Goal: Task Accomplishment & Management: Use online tool/utility

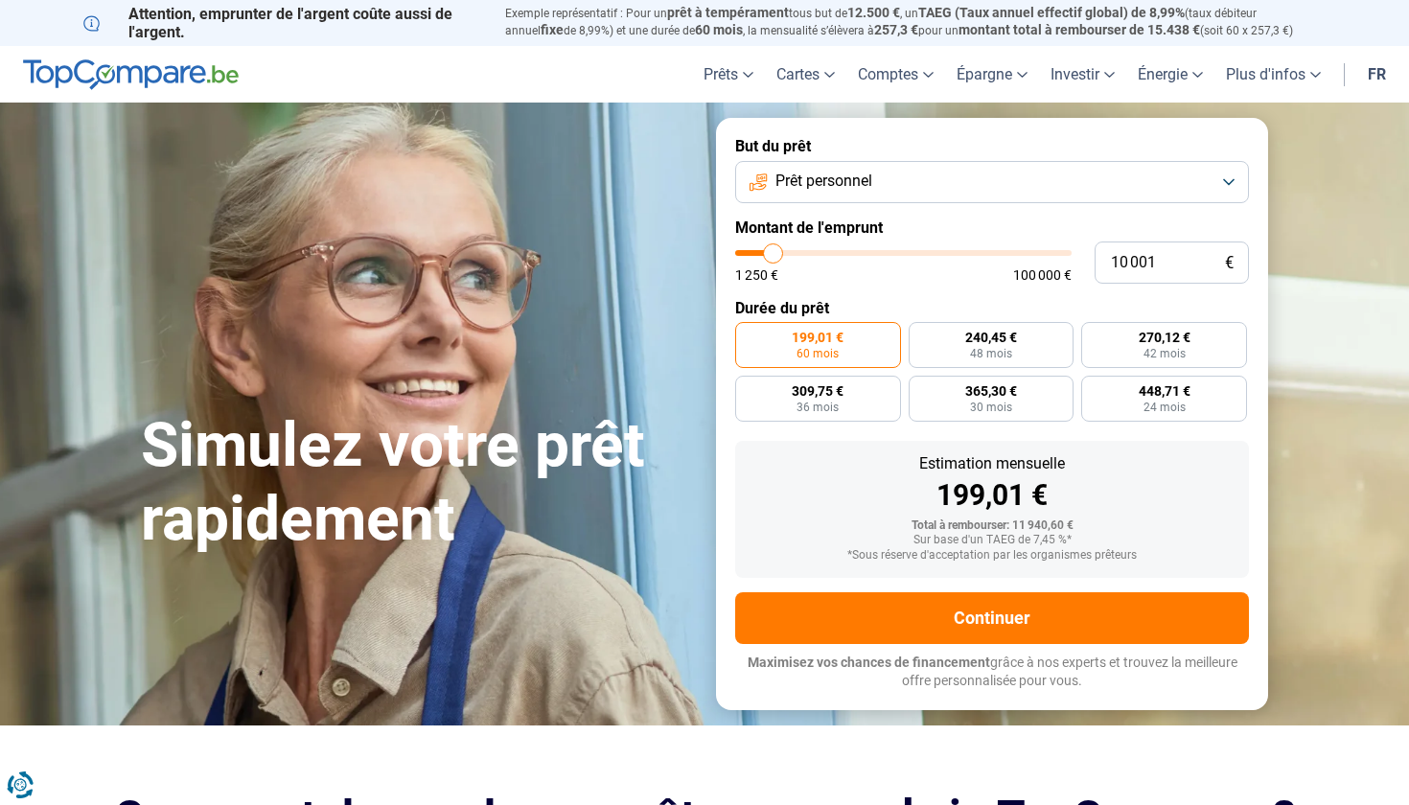
type input "10 500"
type input "10500"
type input "11 250"
type input "11250"
type input "12 250"
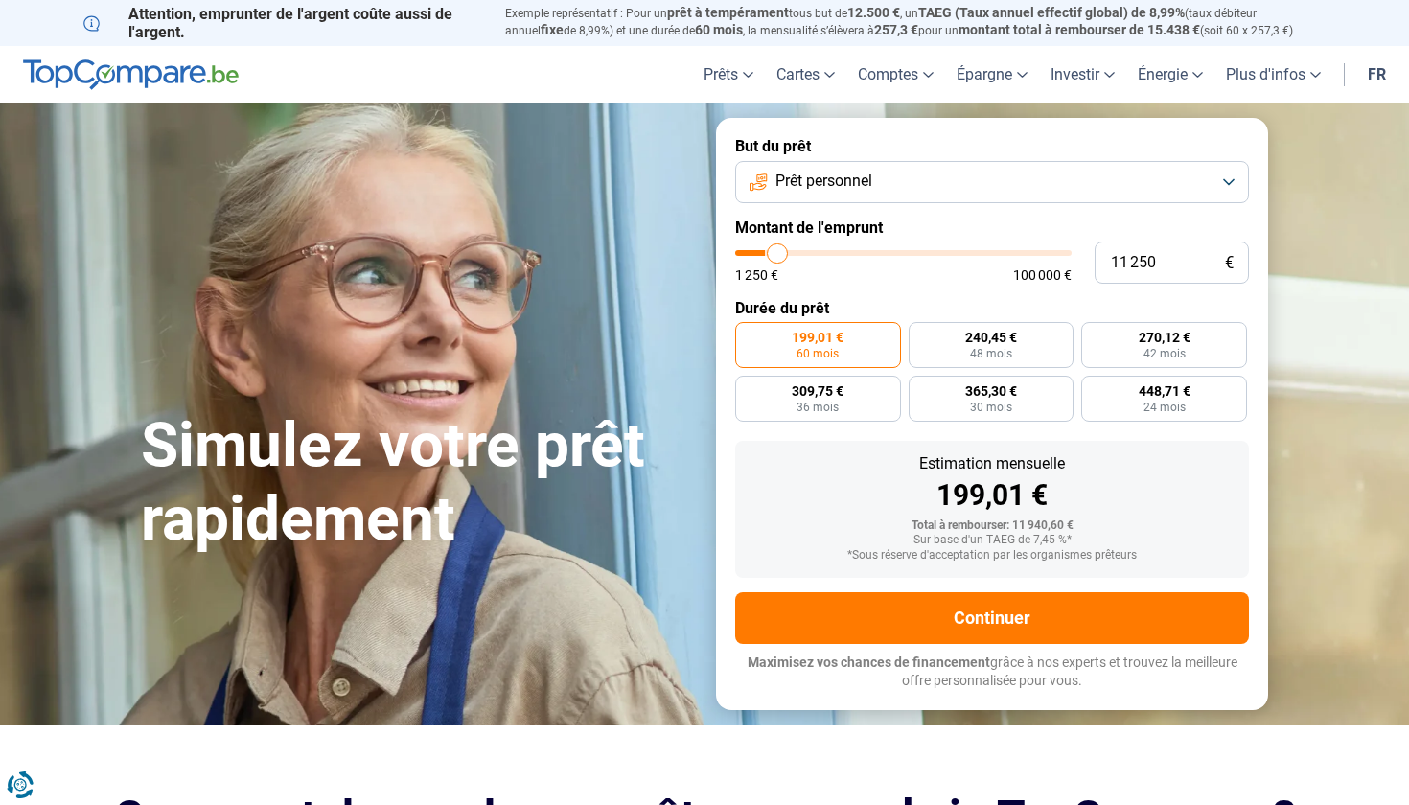
type input "12250"
type input "13 750"
type input "13750"
type input "15 500"
type input "15500"
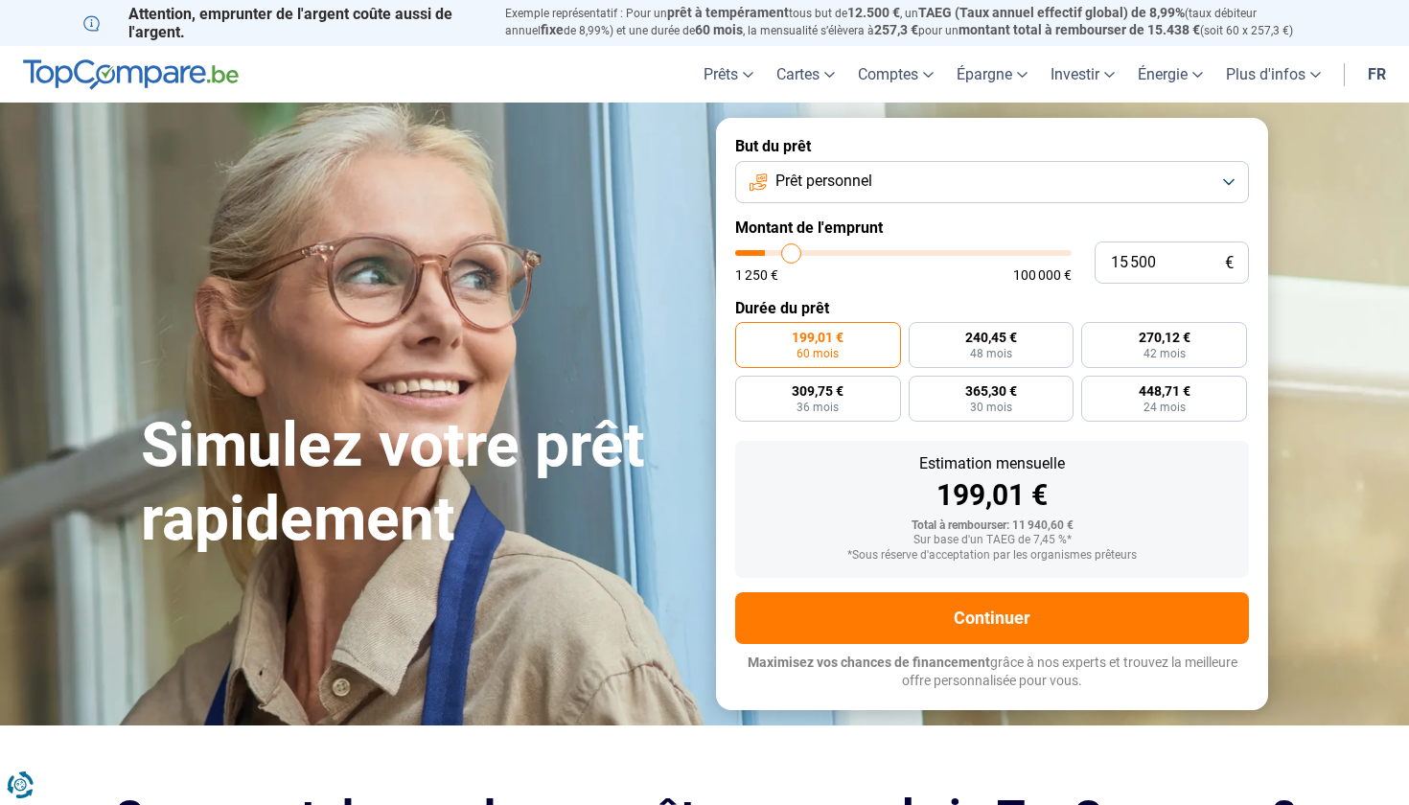
type input "17 750"
type input "17750"
type input "20 000"
type input "20000"
type input "23 000"
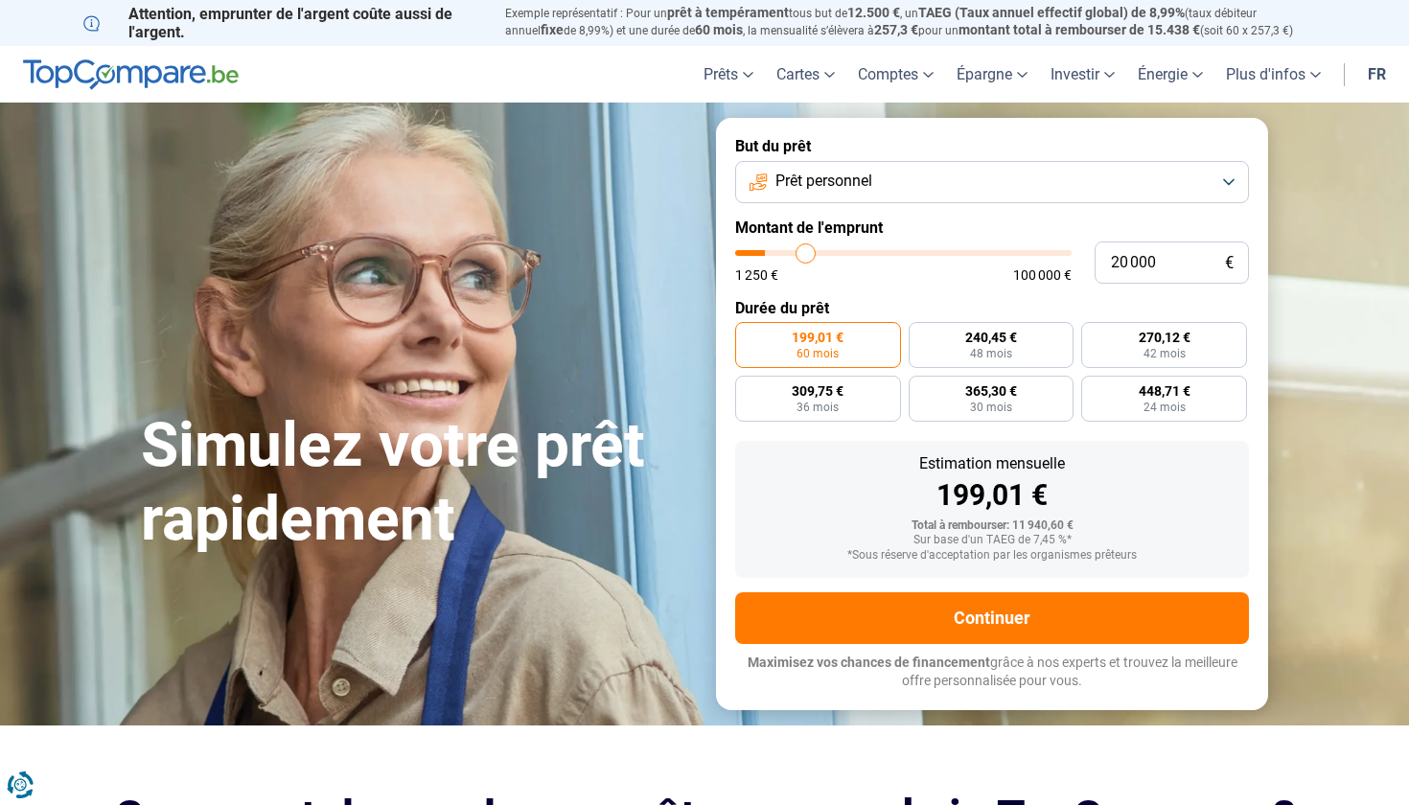
type input "23000"
type input "26 500"
type input "26500"
type input "30 000"
type input "30000"
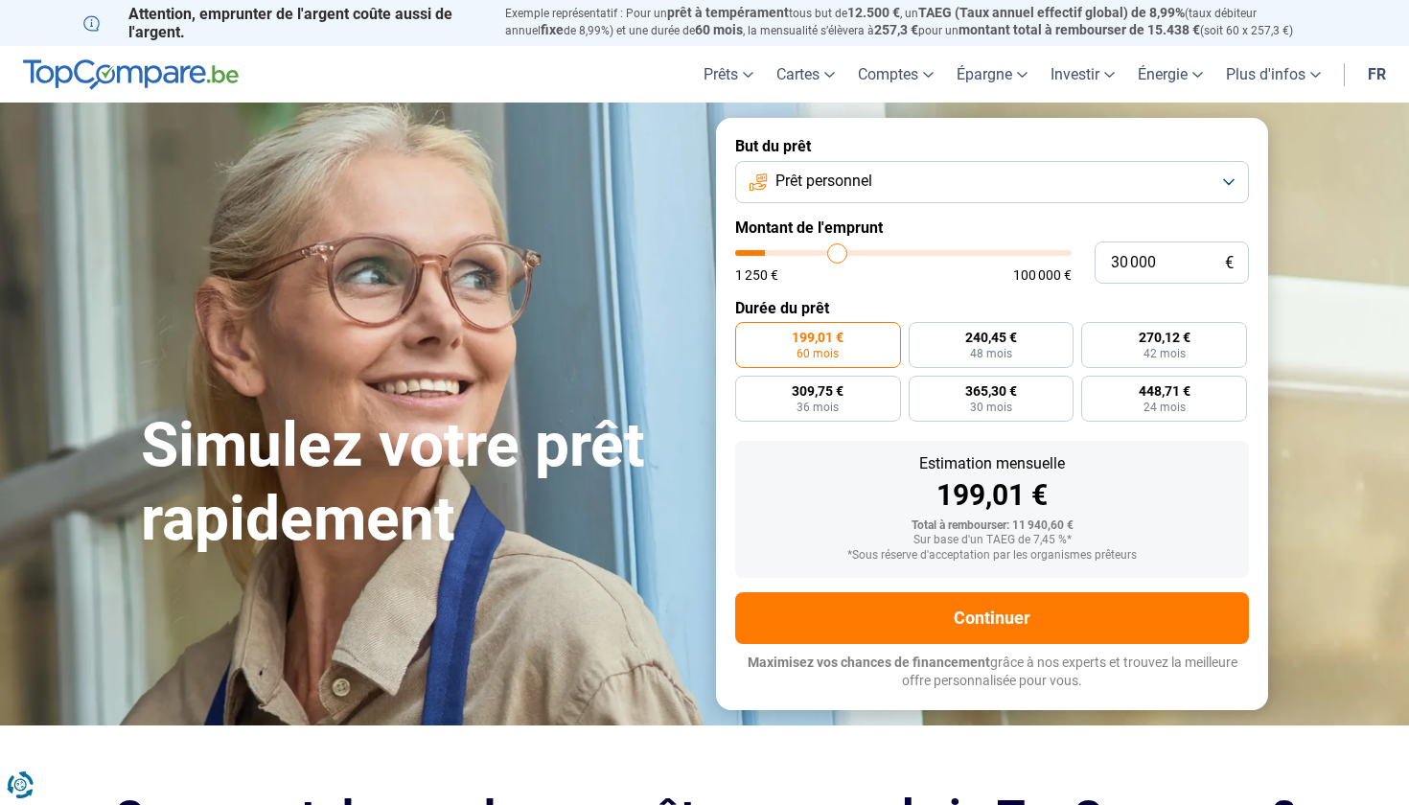
type input "33 500"
type input "33500"
type input "36 500"
type input "36500"
type input "40 000"
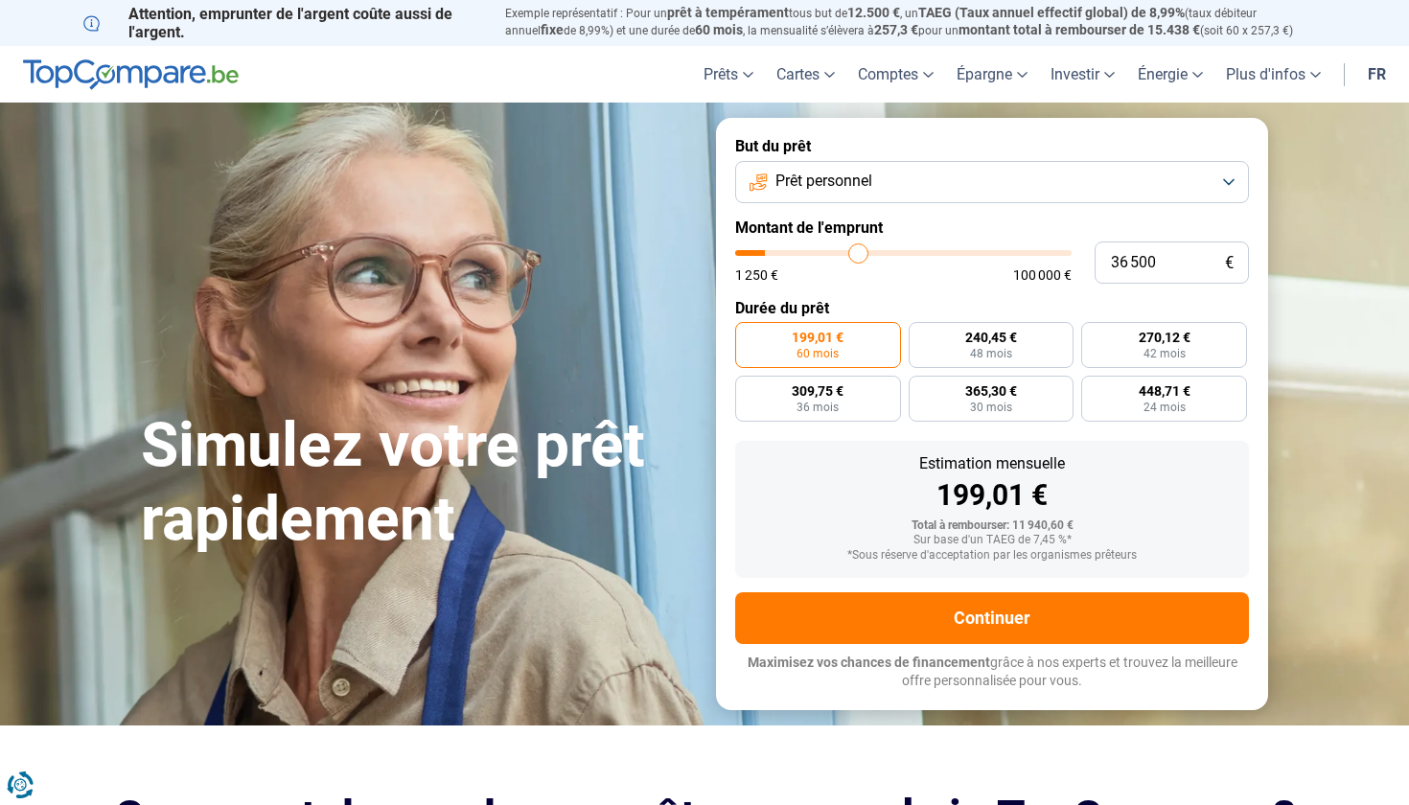
type input "40000"
type input "43 250"
type input "43250"
type input "46 250"
type input "46250"
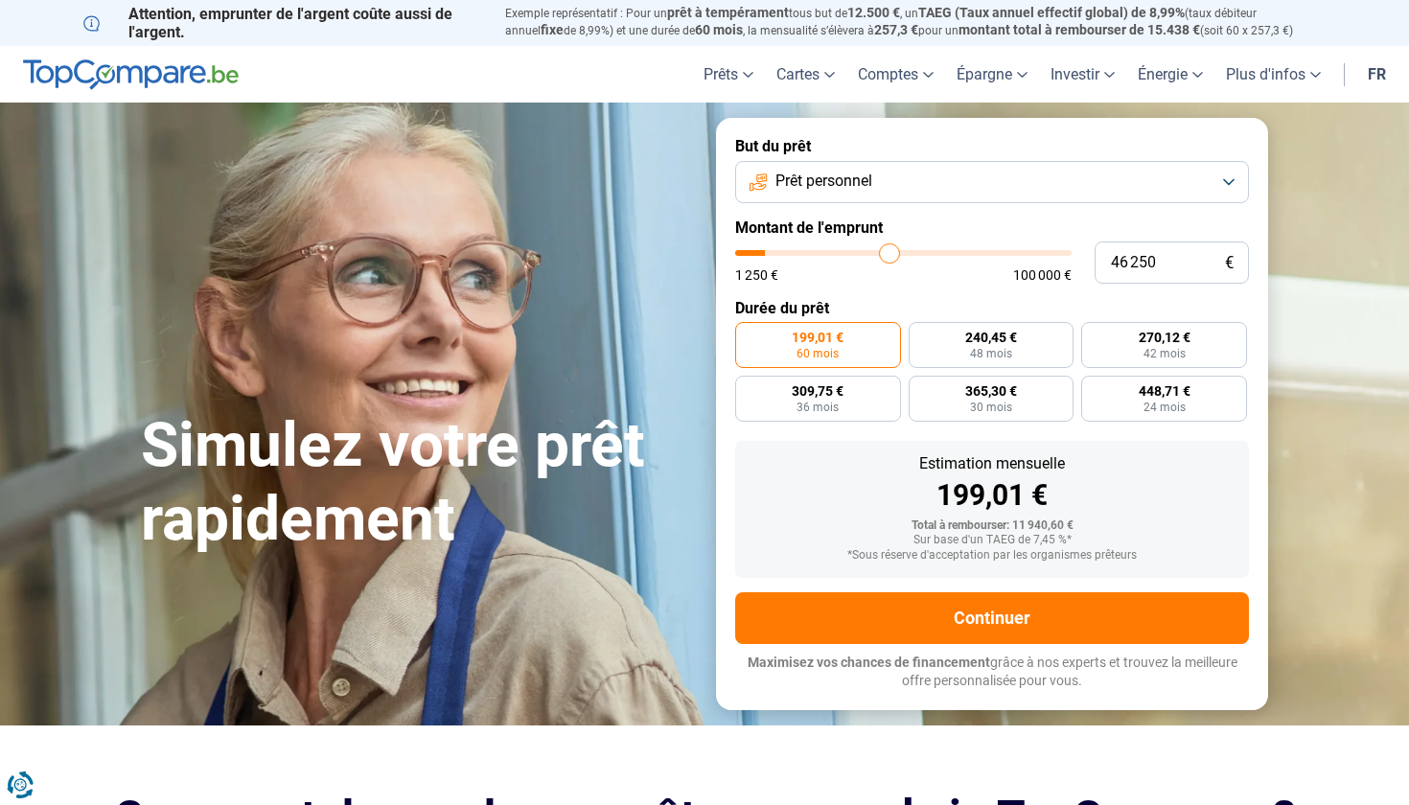
type input "47 250"
type input "47250"
type input "49 750"
type input "49750"
type input "52 000"
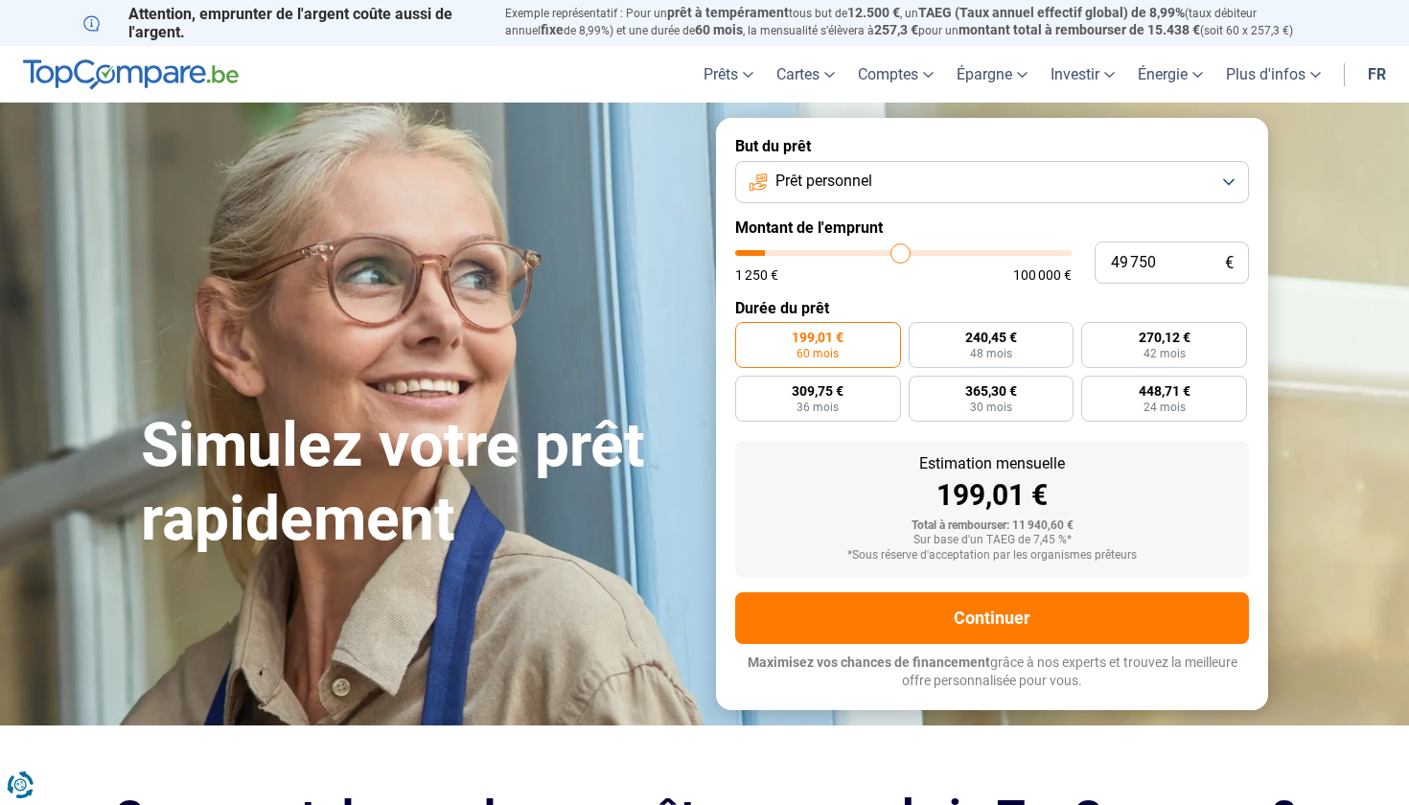
type input "52000"
type input "53 750"
type input "53750"
type input "55 500"
type input "55500"
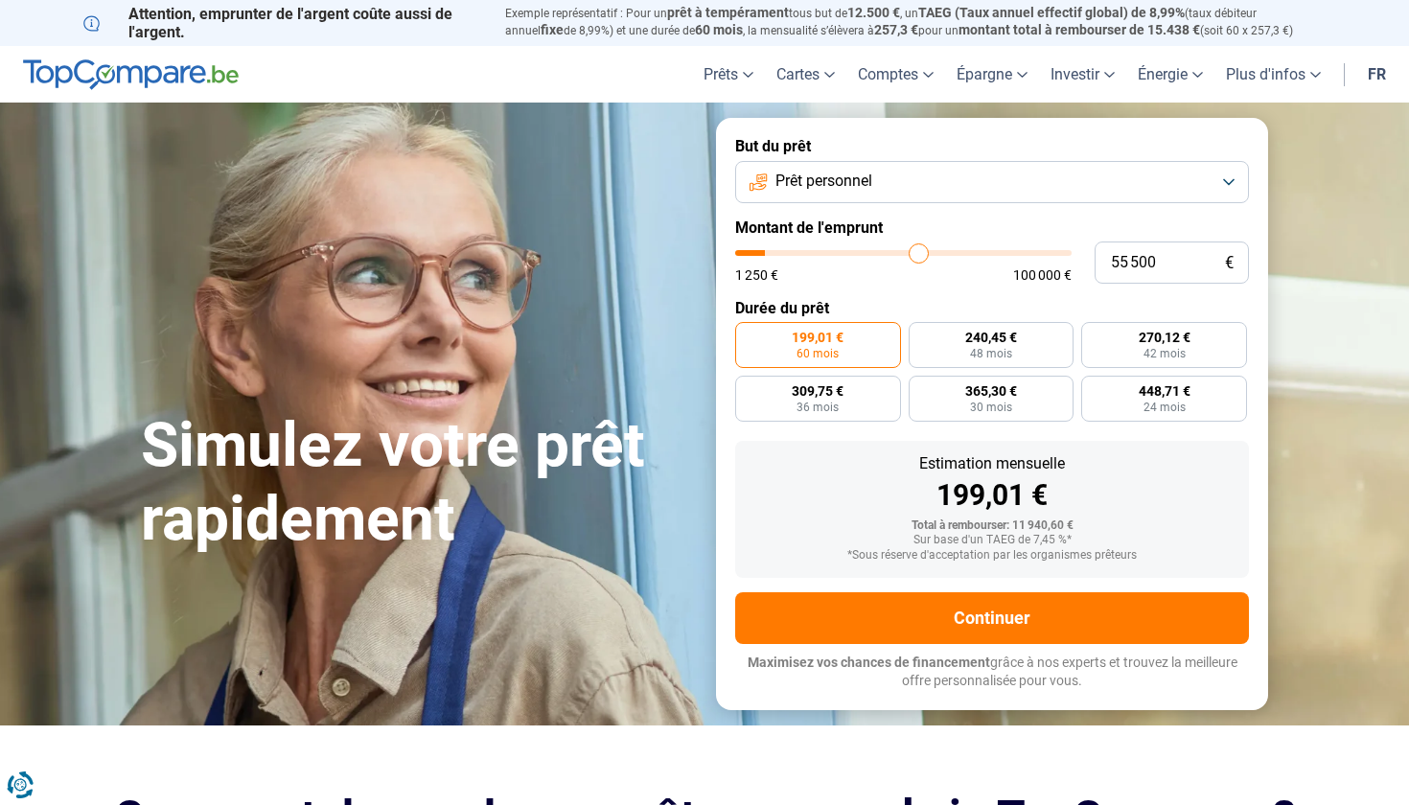
type input "55 750"
type input "55750"
type input "58 000"
type input "58000"
type input "59 250"
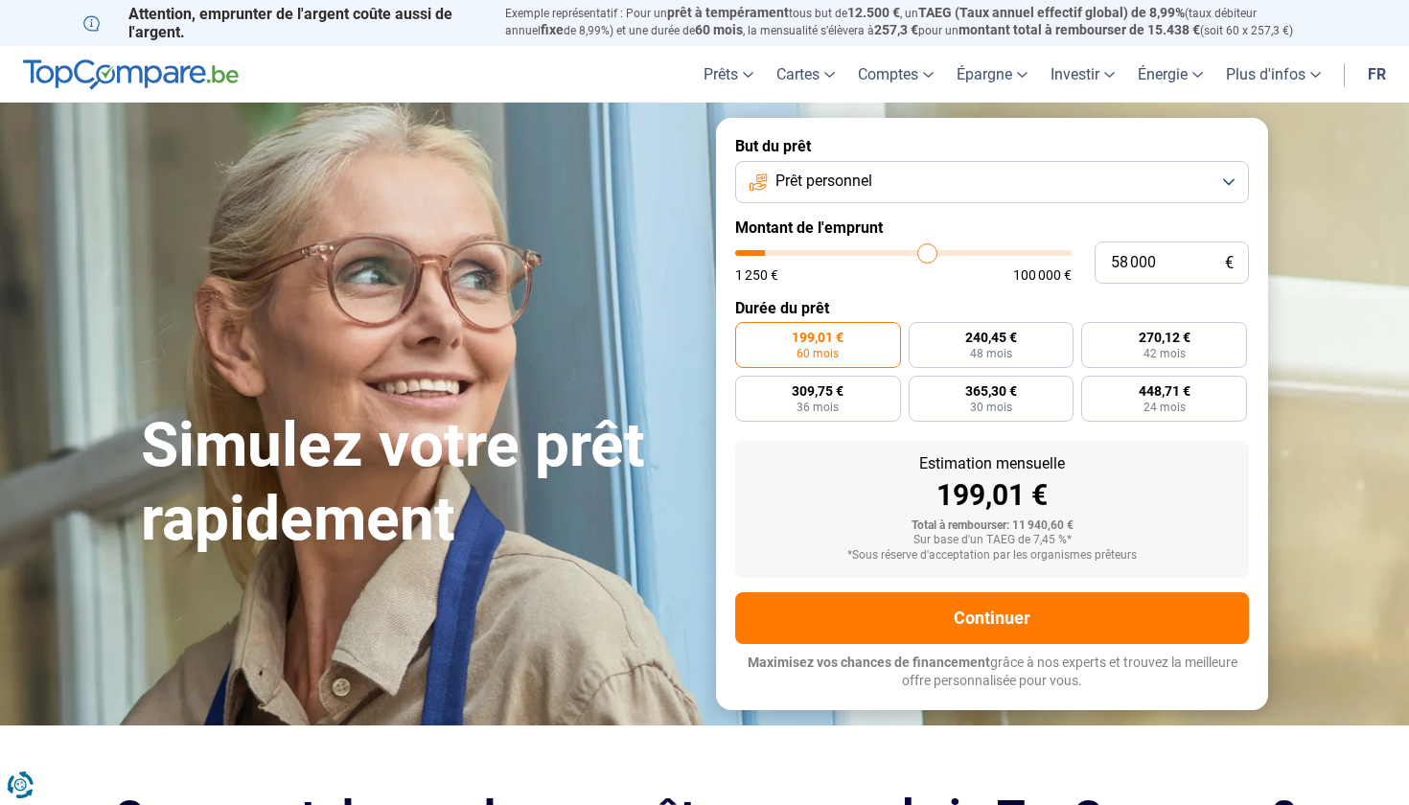
type input "59250"
type input "59 500"
type input "59500"
type input "60 250"
type input "60250"
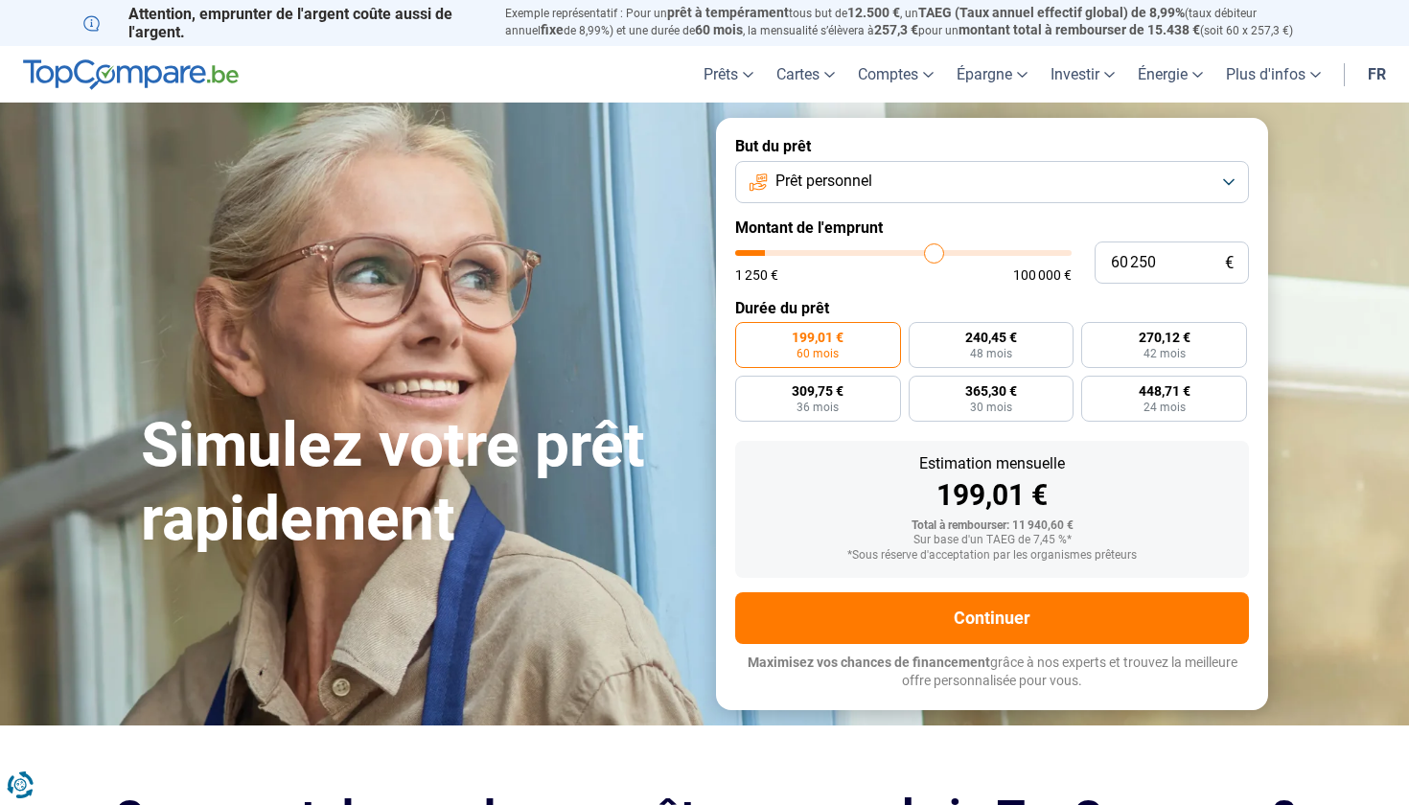
type input "61 250"
type input "61250"
type input "61 750"
type input "61750"
type input "62 750"
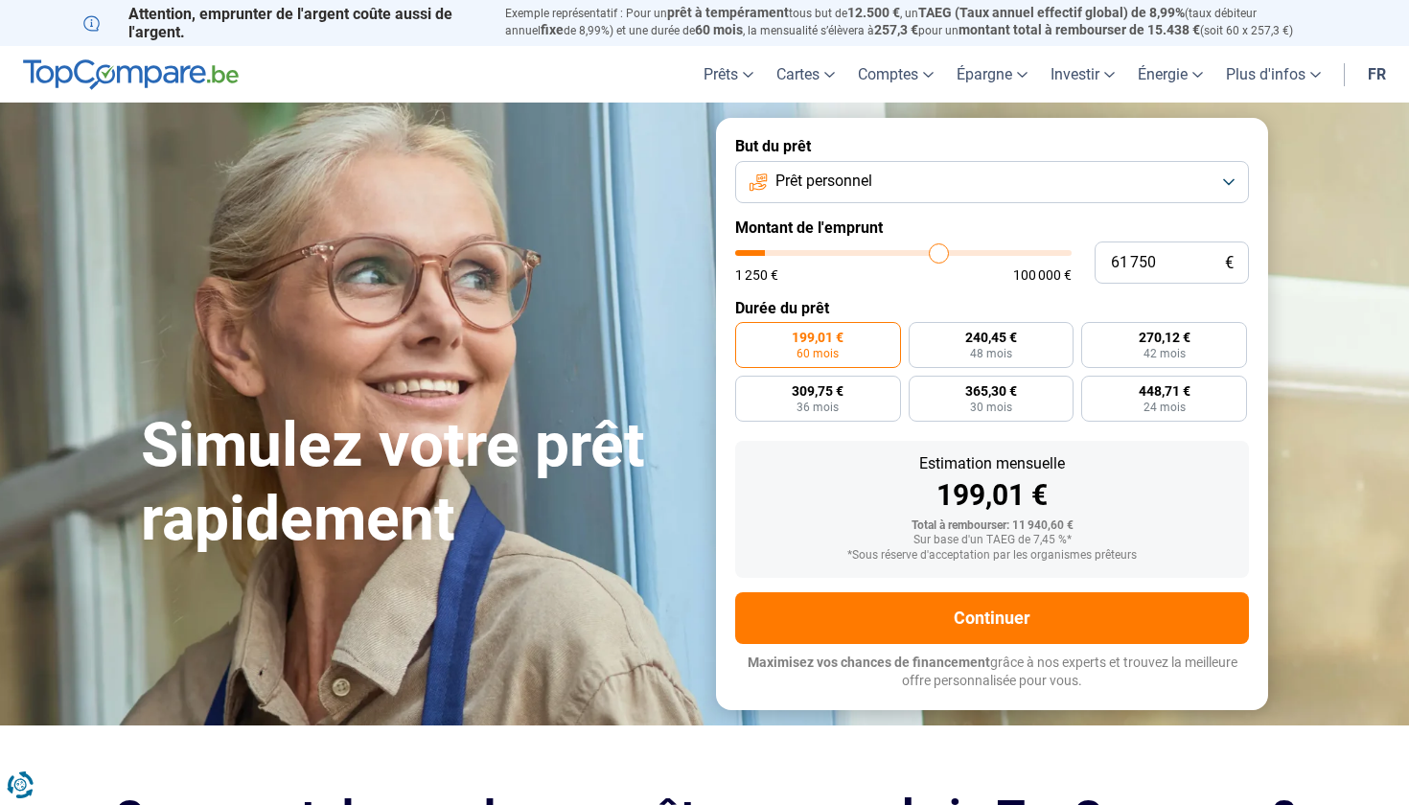
type input "62750"
type input "63 750"
type input "63750"
type input "64 500"
type input "64500"
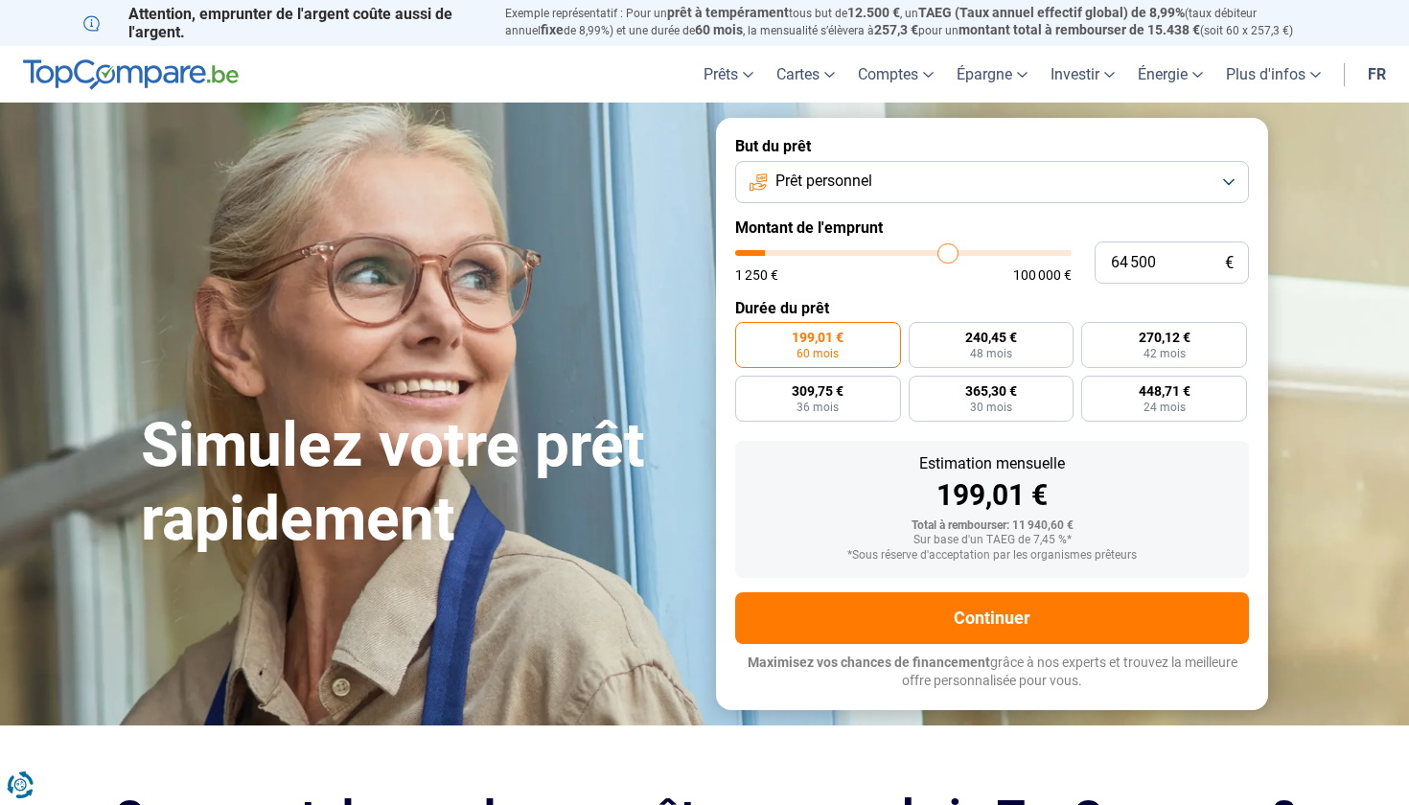
type input "65 500"
type input "65500"
type input "66 250"
type input "66250"
type input "67 500"
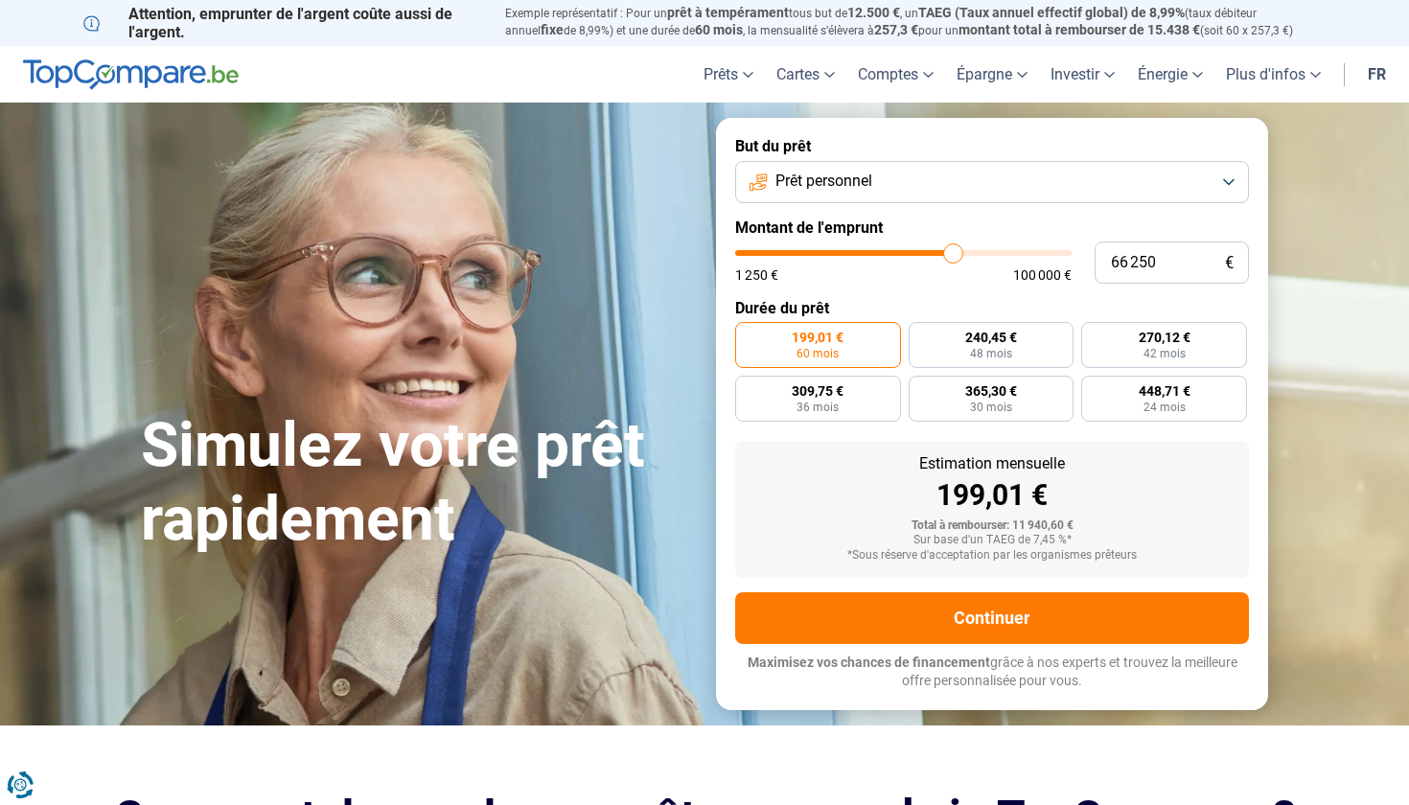
type input "67500"
type input "68 750"
type input "68750"
type input "70 000"
type input "70000"
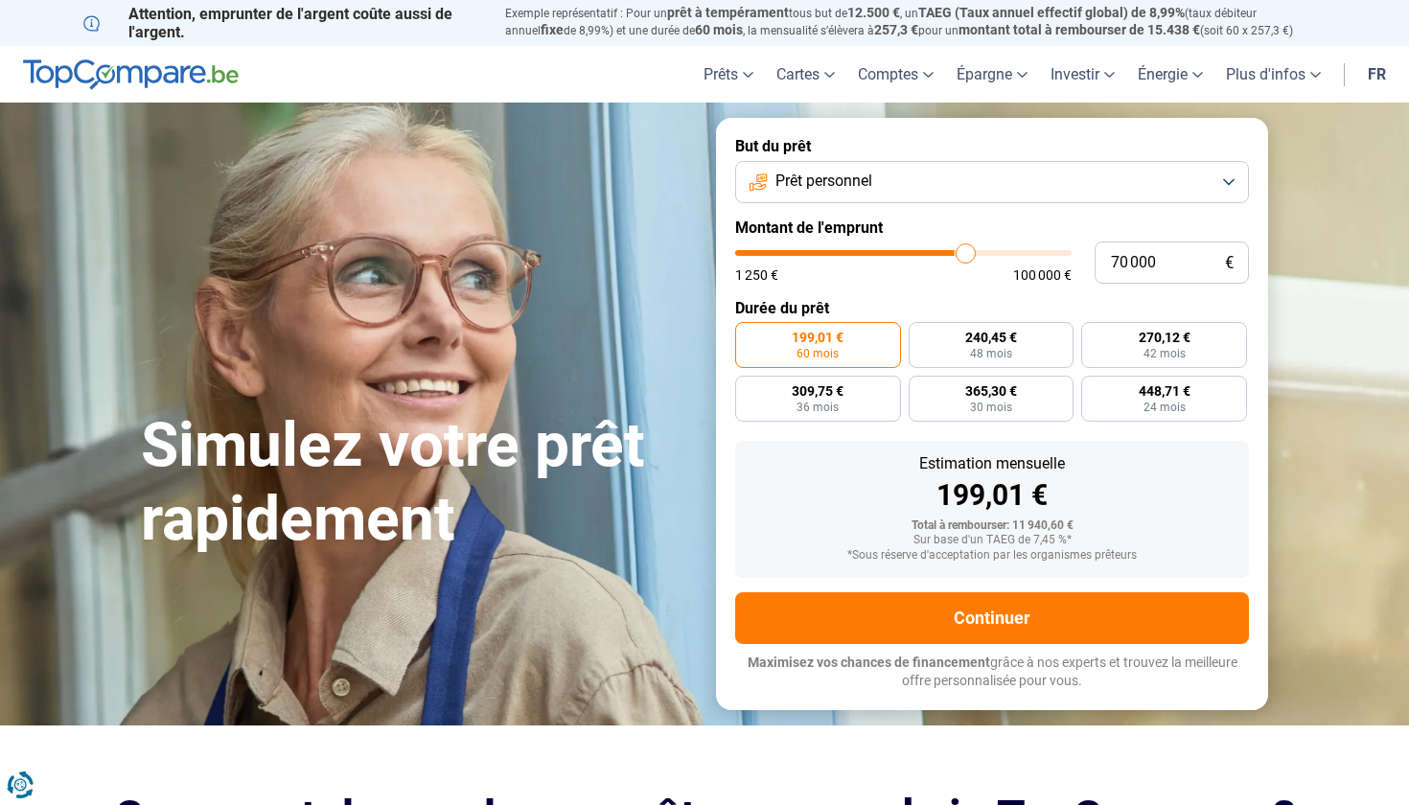
type input "71 250"
type input "71250"
type input "72 500"
type input "72500"
type input "74 000"
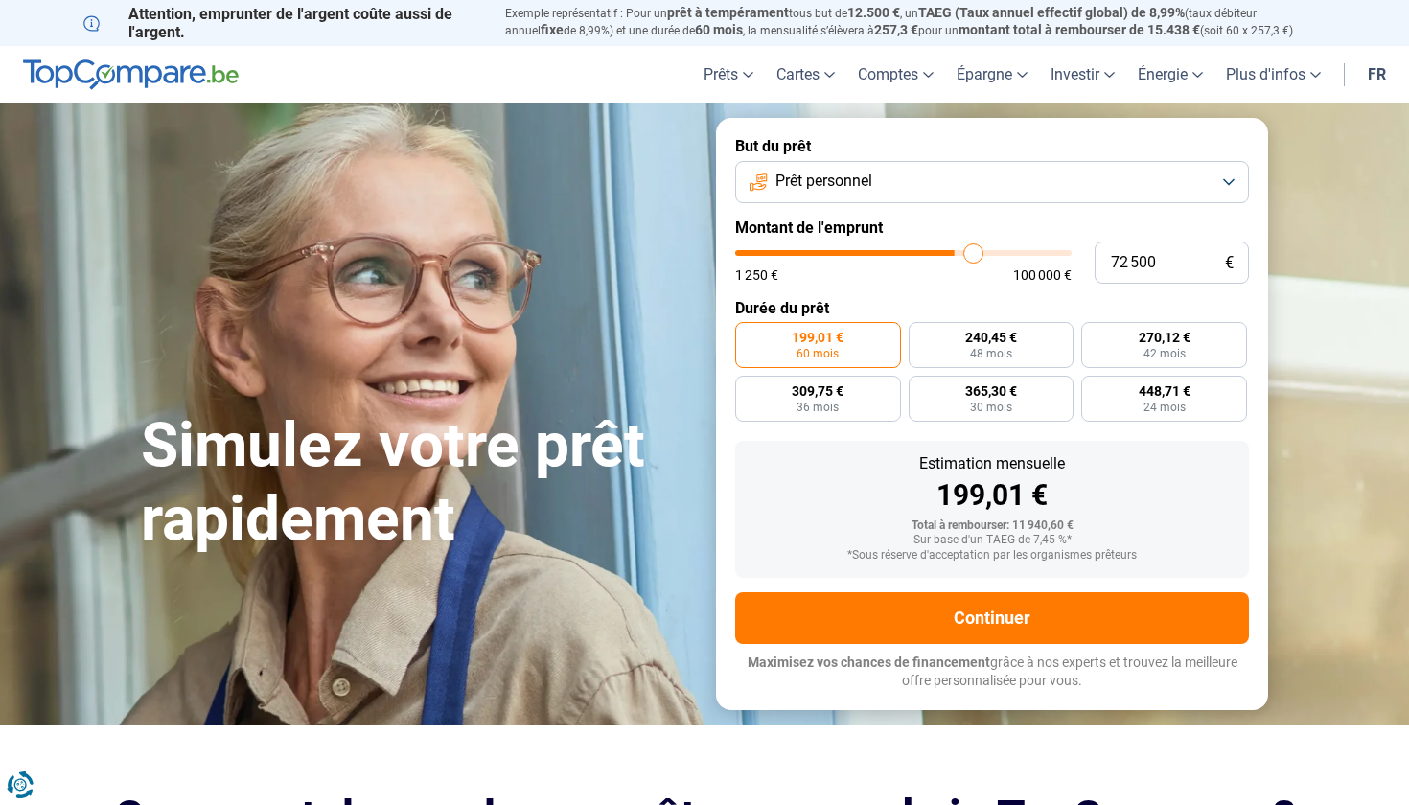
type input "74000"
type input "76 000"
type input "76000"
type input "79 250"
type input "79250"
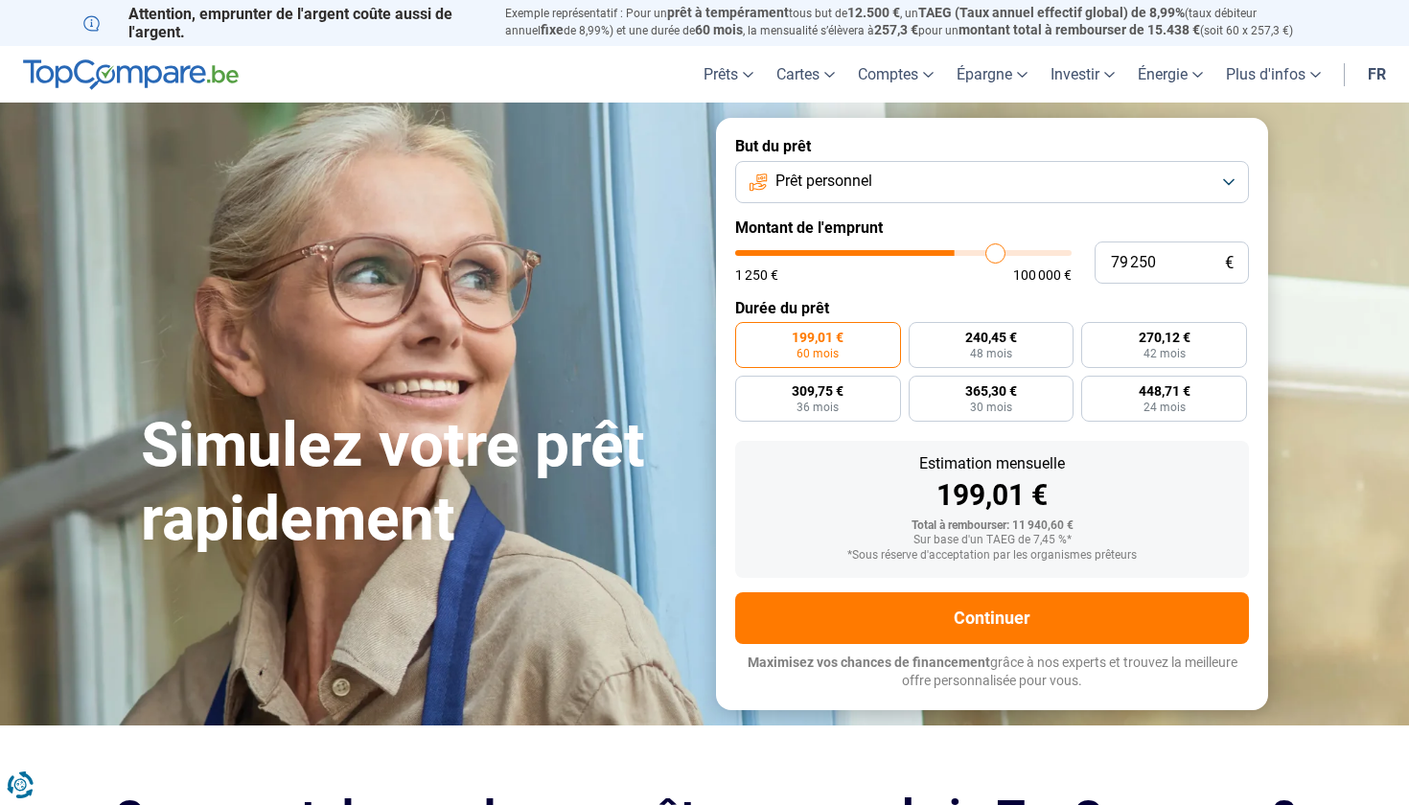
type input "80 500"
type input "80500"
type input "82 500"
type input "82500"
type input "84 500"
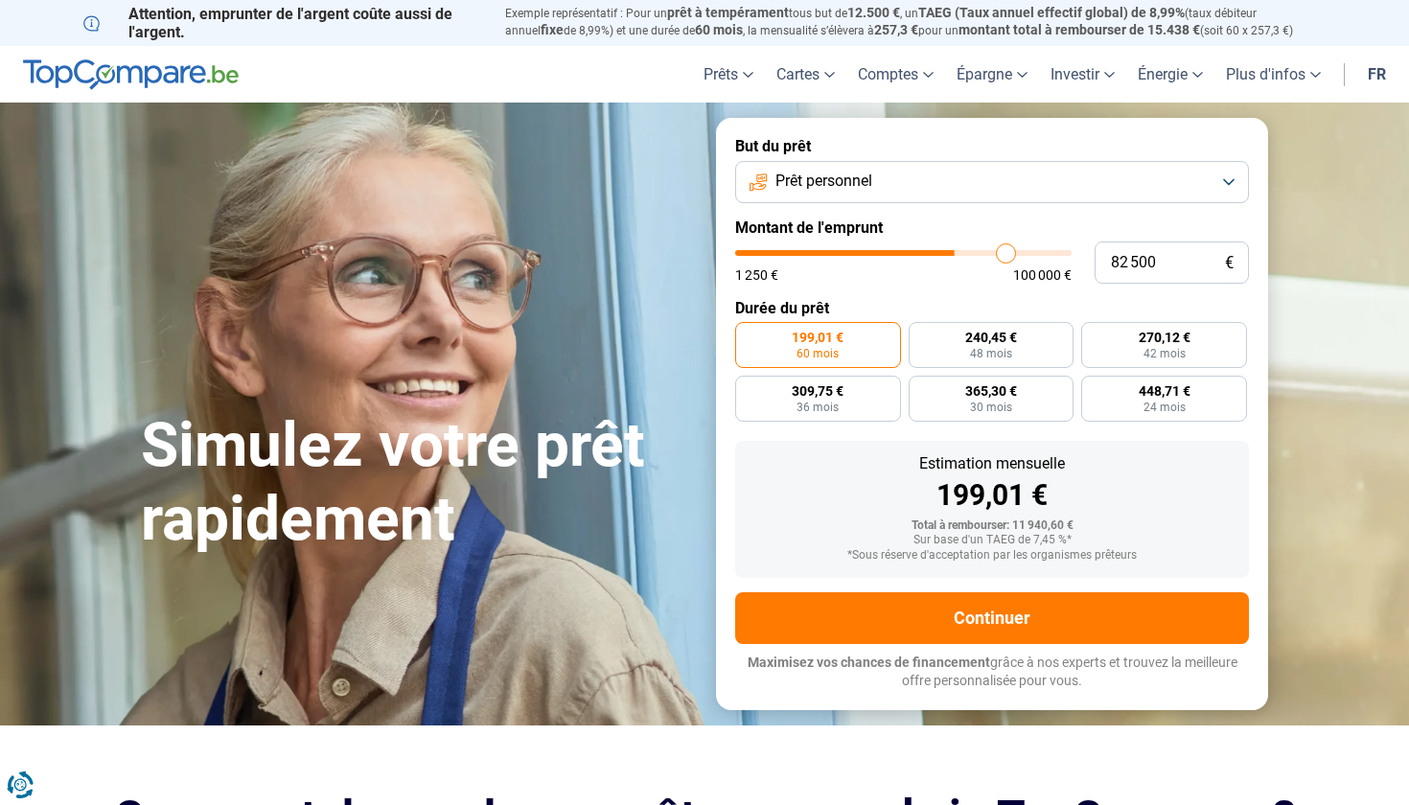
type input "84500"
type input "86 250"
type input "86250"
type input "88 250"
type input "88250"
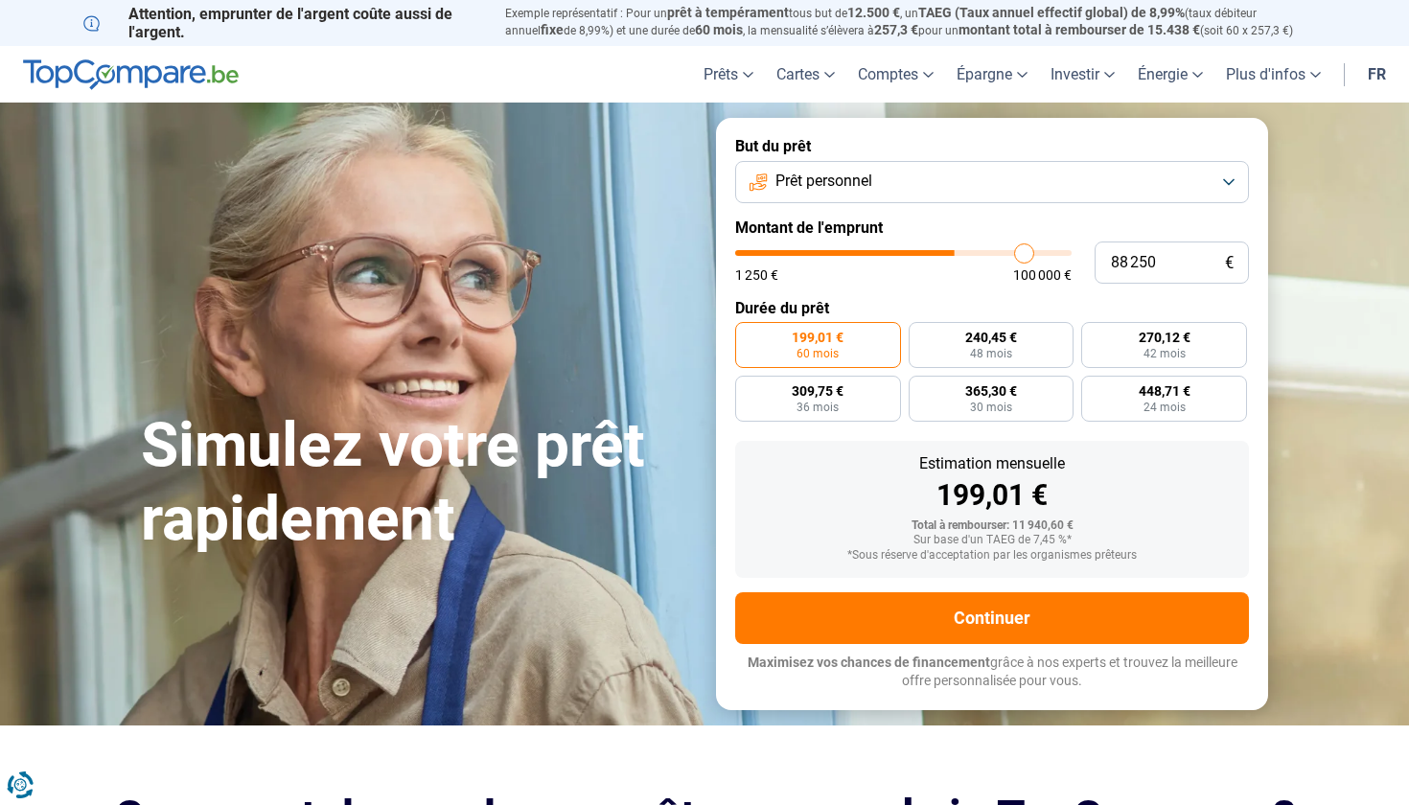
type input "88 750"
type input "88750"
type input "90 000"
type input "90000"
type input "91 500"
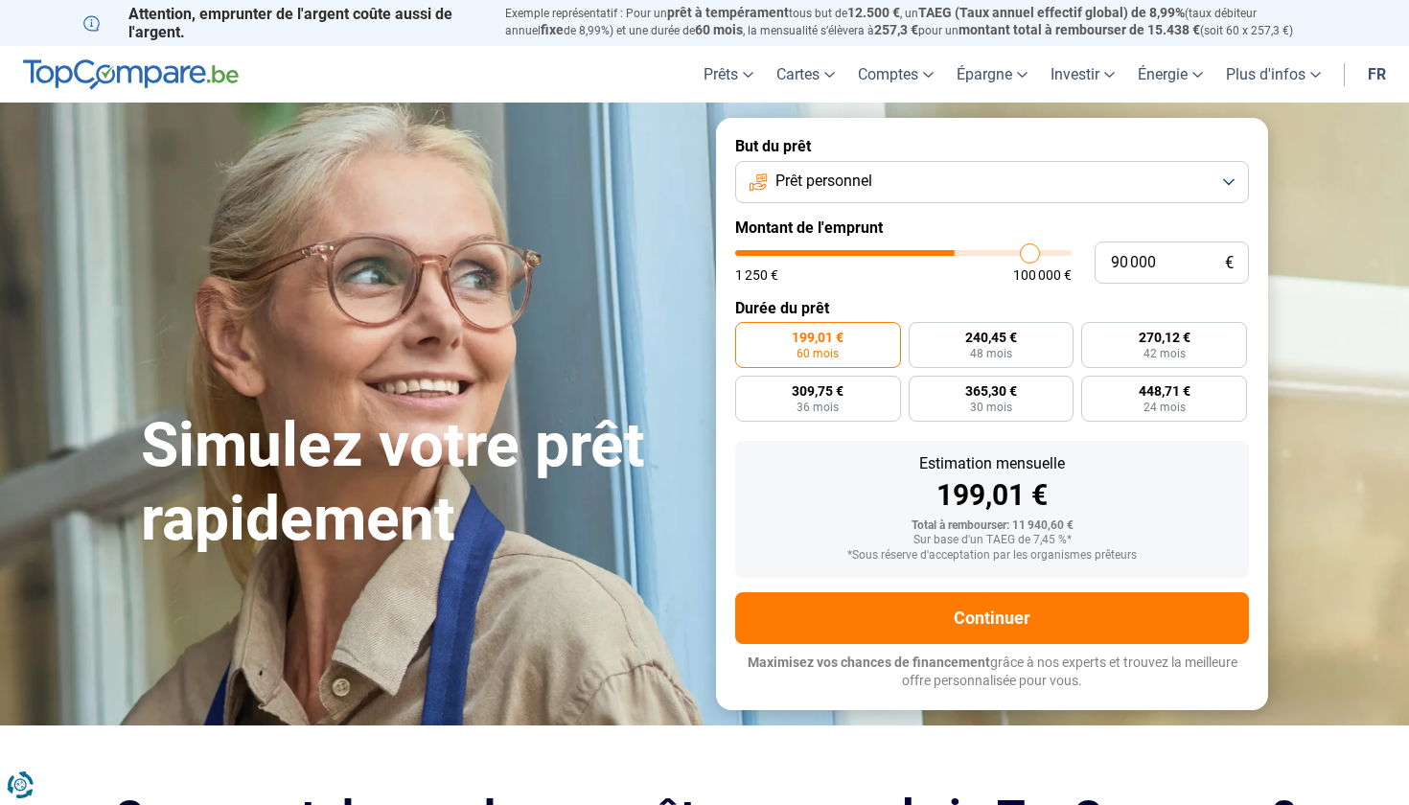
type input "91500"
type input "92 000"
type input "92000"
type input "93 000"
type input "93000"
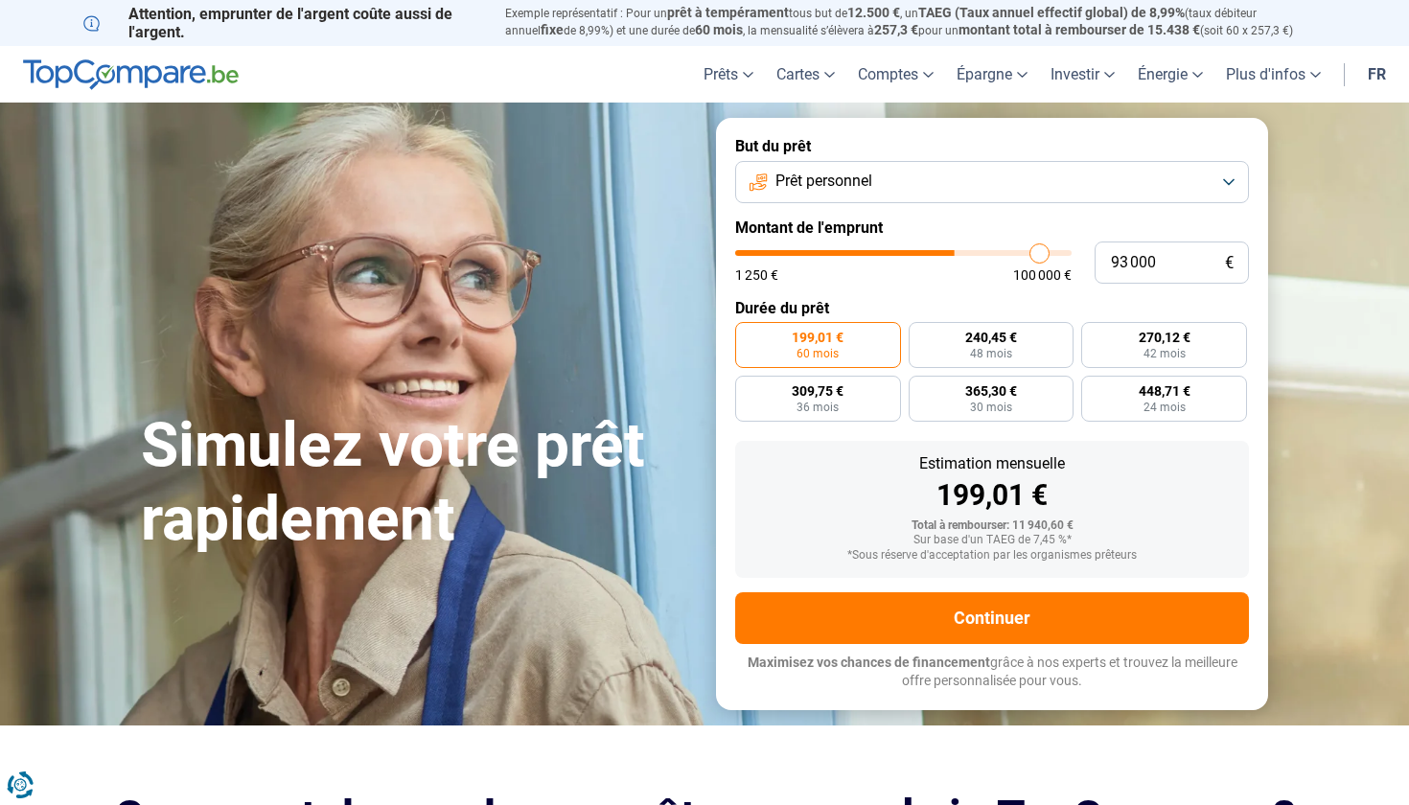
type input "93 500"
type input "93500"
type input "94 500"
type input "94500"
type input "94 750"
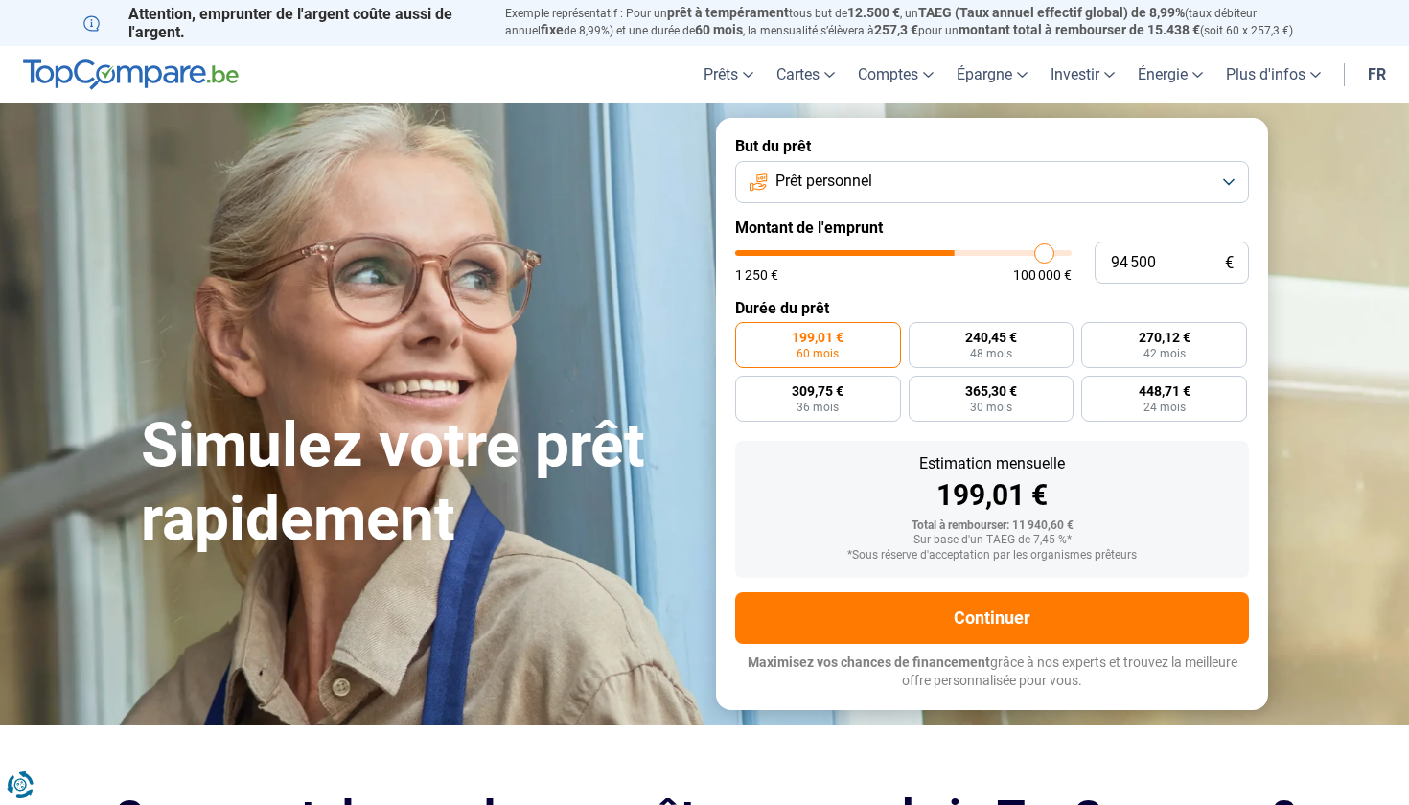
type input "94750"
type input "95 750"
type input "95750"
type input "96 250"
type input "96250"
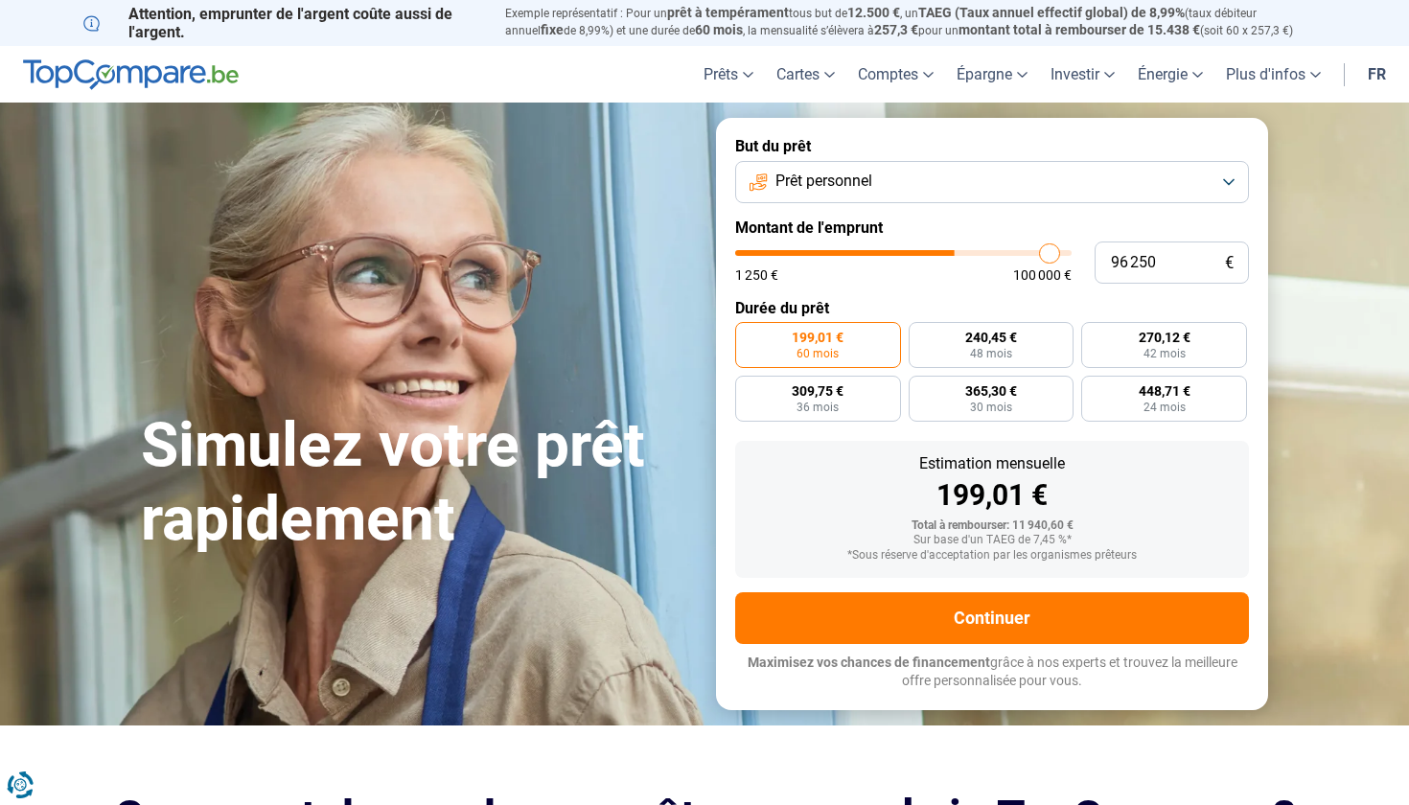
type input "96 750"
type input "96750"
type input "97 000"
type input "97000"
type input "97 750"
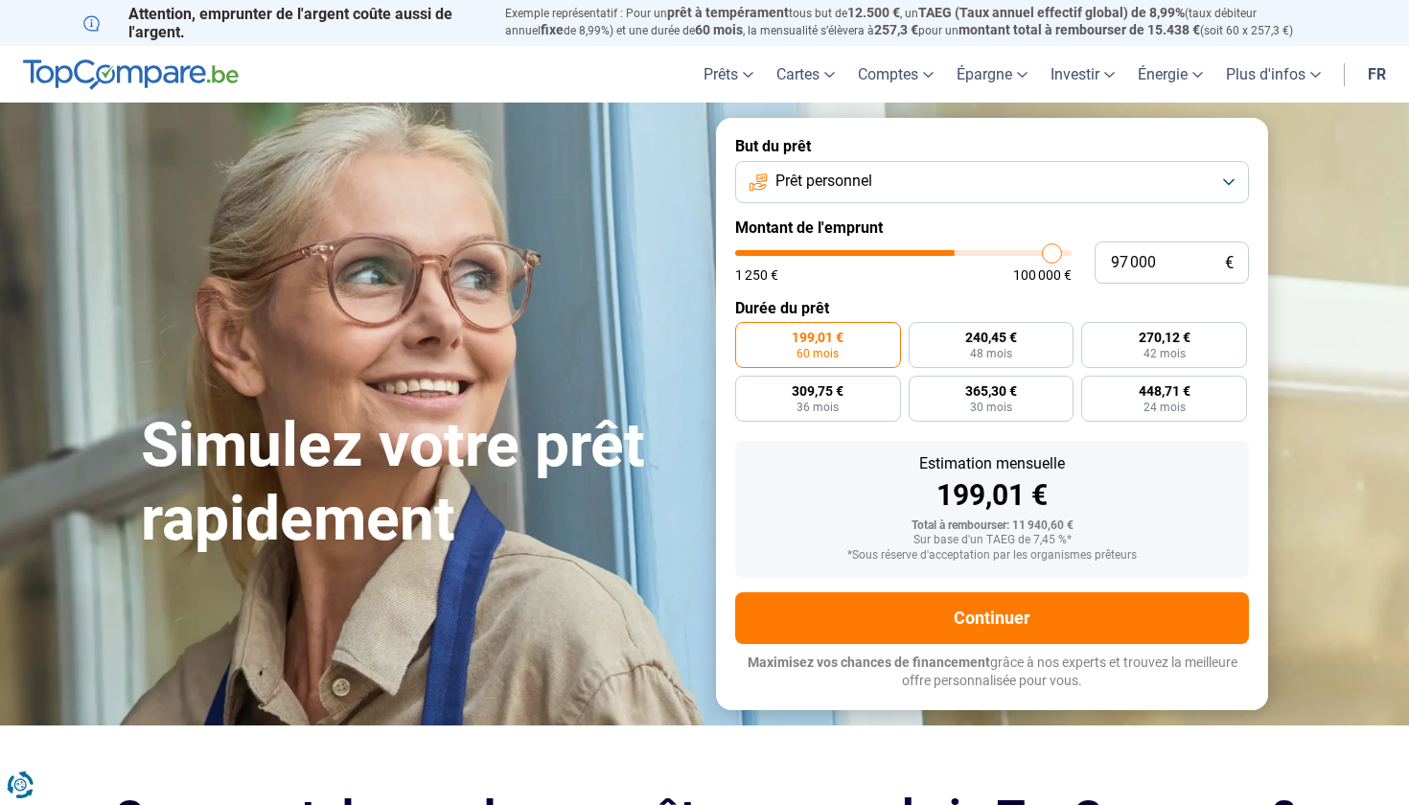
type input "97750"
type input "98 000"
type input "98000"
type input "98 250"
type input "98250"
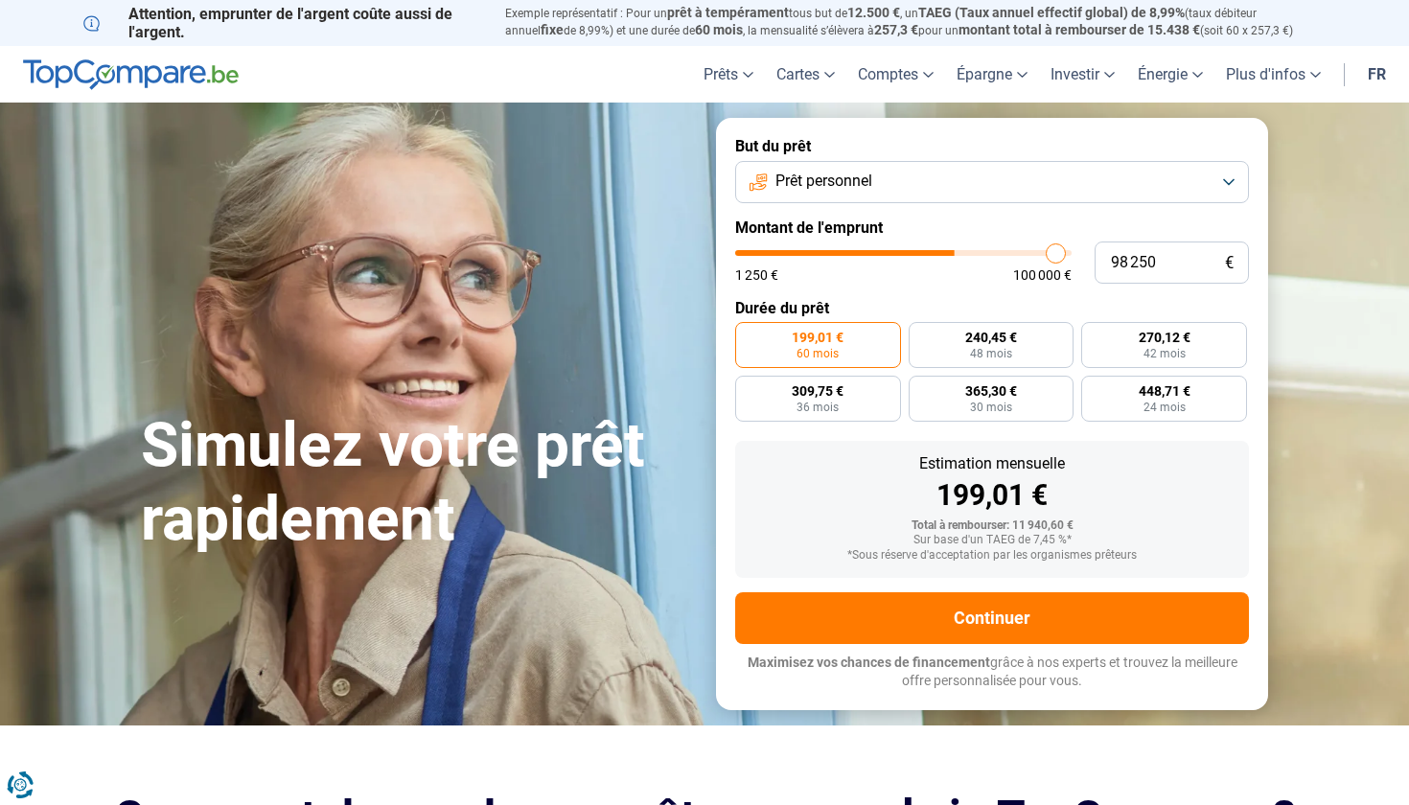
type input "99 000"
type input "99000"
type input "99 250"
type input "99250"
type input "99 500"
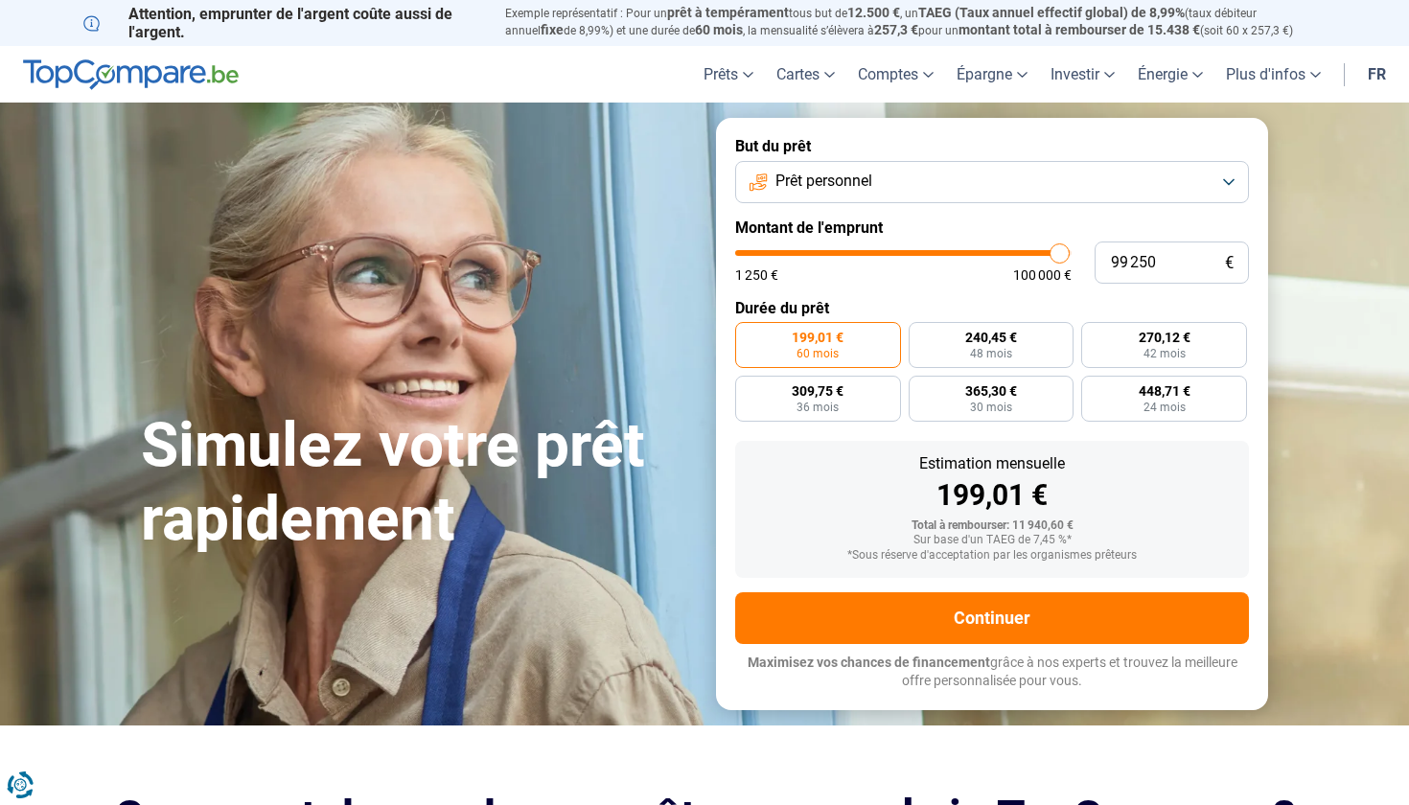
type input "99500"
type input "99 750"
type input "99750"
type input "100 000"
drag, startPoint x: 775, startPoint y: 251, endPoint x: 1062, endPoint y: 284, distance: 288.4
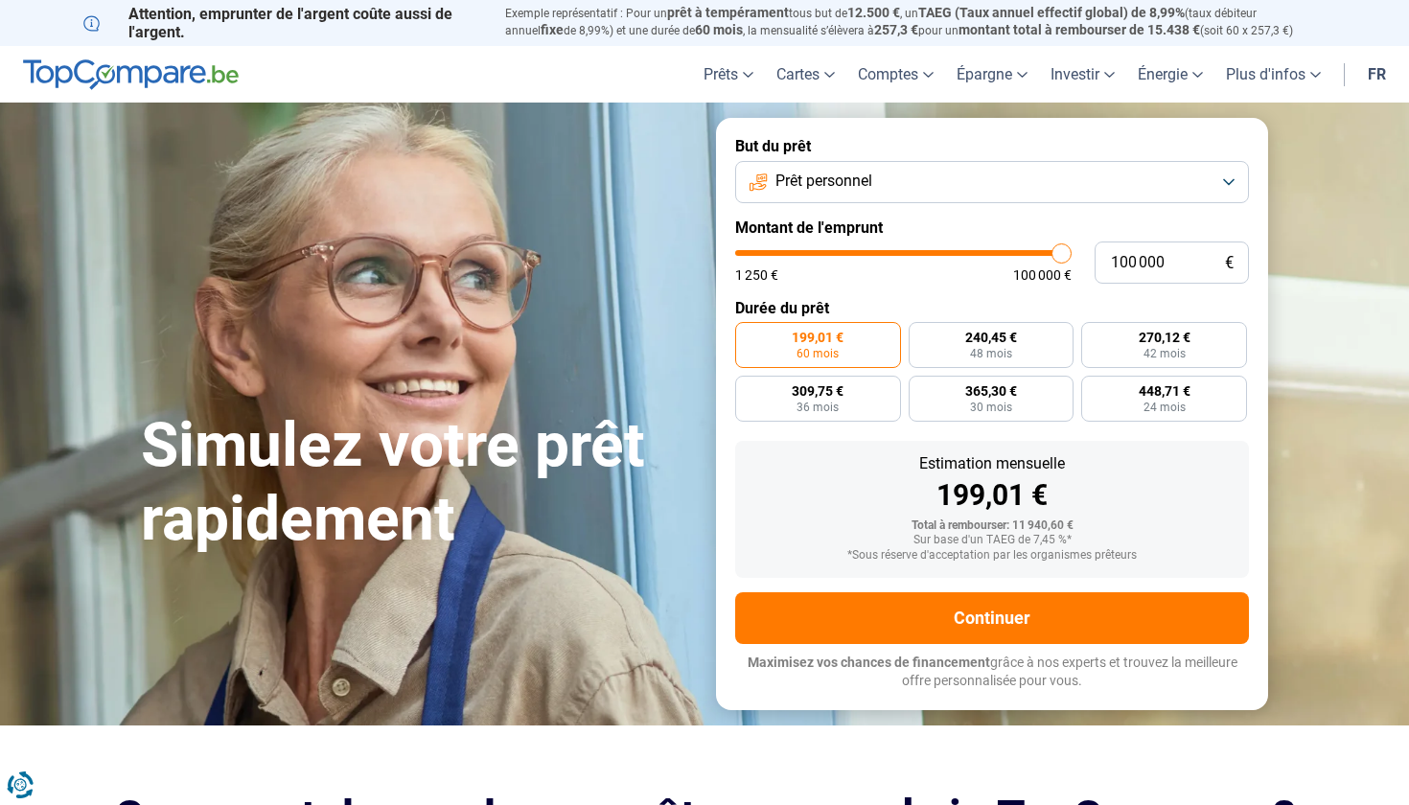
type input "100000"
click at [1062, 284] on form "But du prêt Prêt personnel Montant de l'emprunt 100 000 € 1 250 € 100 000 € Dur…" at bounding box center [992, 413] width 552 height 591
radio input "false"
